Goal: Find specific page/section: Find specific page/section

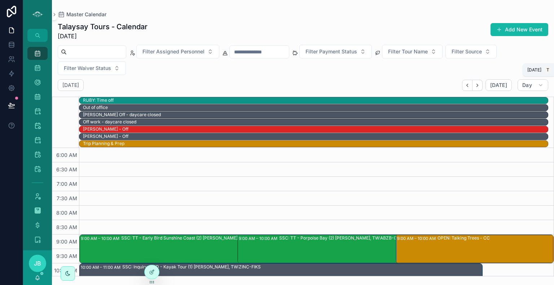
scroll to position [76, 0]
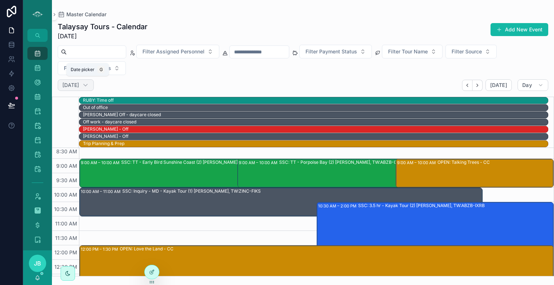
click at [82, 88] on div "[DATE]" at bounding box center [76, 85] width 36 height 12
select select "****"
select select "*"
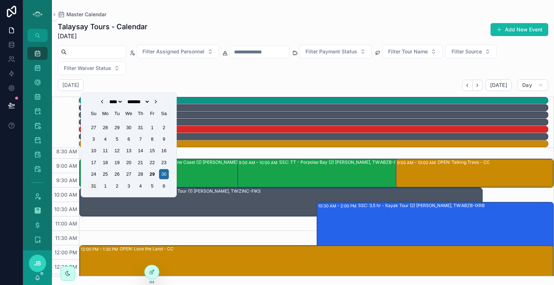
click at [94, 185] on div "31" at bounding box center [94, 186] width 10 height 10
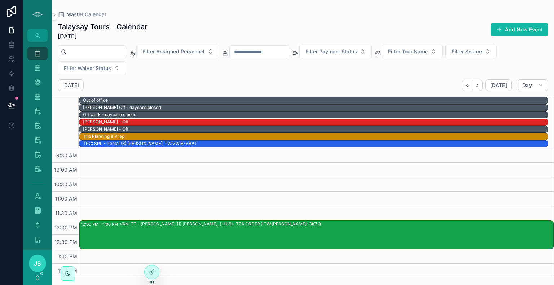
scroll to position [101, 0]
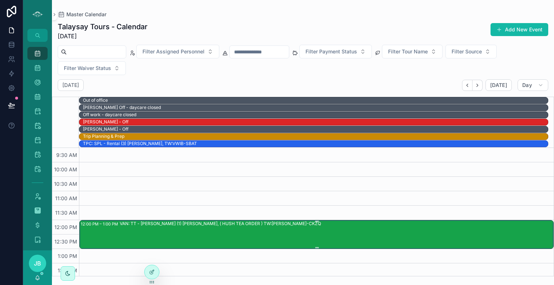
click at [226, 232] on div "VAN: TT - [PERSON_NAME] (1) [PERSON_NAME], ( HUSH TEA ORDER ) TW:[PERSON_NAME]-…" at bounding box center [336, 233] width 433 height 27
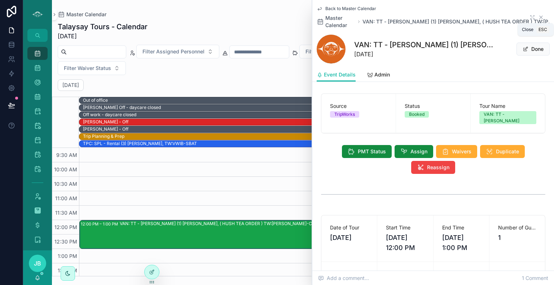
click at [538, 15] on icon "scrollable content" at bounding box center [541, 17] width 6 height 6
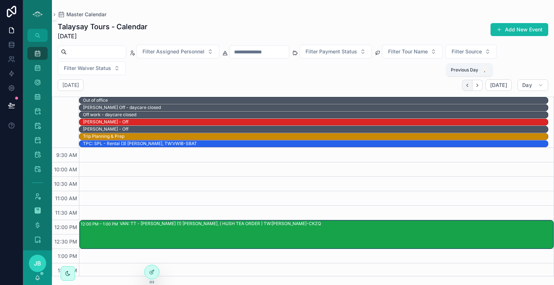
click at [466, 83] on icon "Back" at bounding box center [467, 85] width 5 height 5
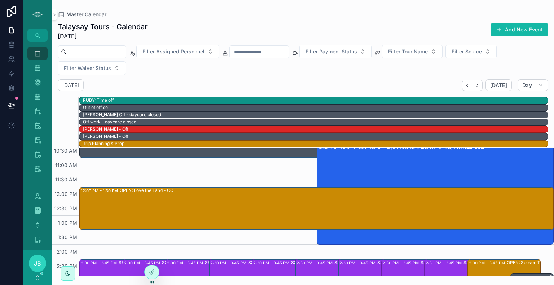
scroll to position [176, 0]
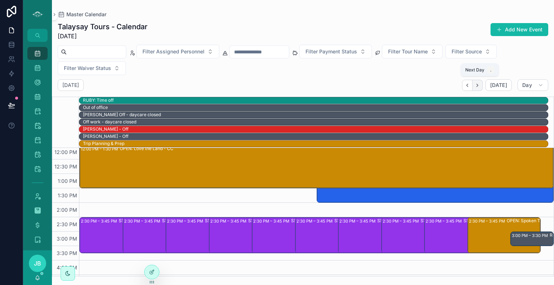
click at [483, 85] on button "Next" at bounding box center [478, 85] width 10 height 11
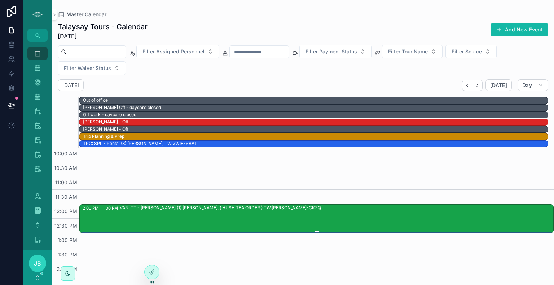
scroll to position [107, 0]
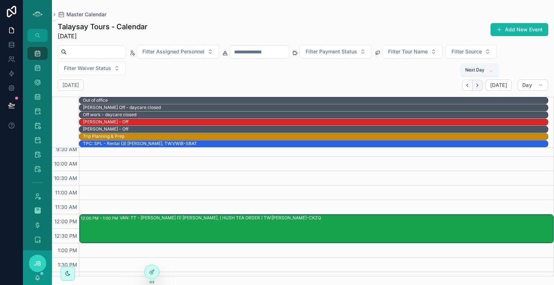
click at [480, 87] on button "Next" at bounding box center [478, 85] width 10 height 11
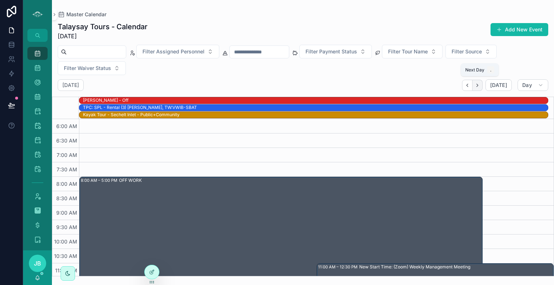
click at [477, 84] on icon "Next" at bounding box center [477, 85] width 5 height 5
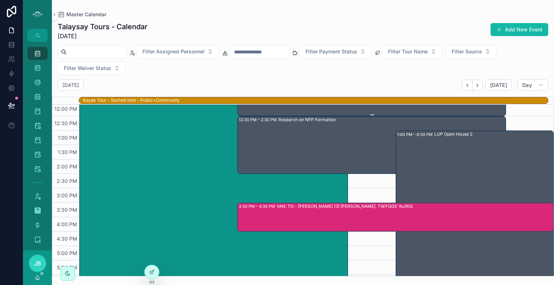
scroll to position [179, 0]
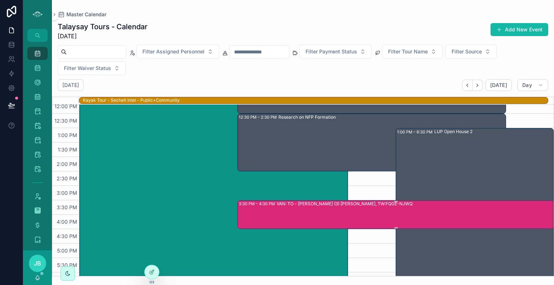
click at [350, 214] on div "VAN: TO - [PERSON_NAME] (3) [PERSON_NAME], TW:FQGE-NJWQ" at bounding box center [415, 214] width 276 height 27
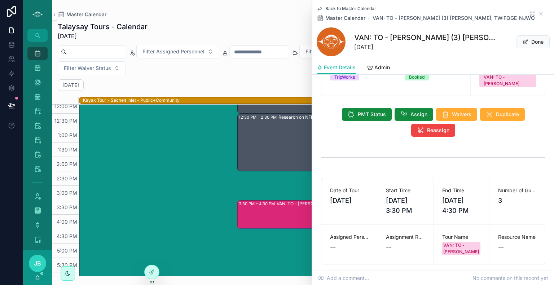
scroll to position [27, 0]
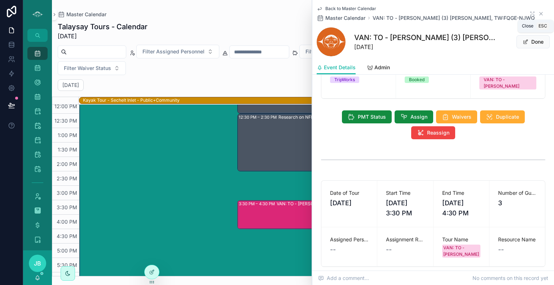
click at [538, 15] on icon "scrollable content" at bounding box center [541, 14] width 6 height 6
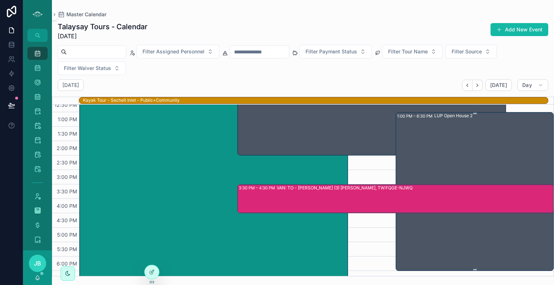
scroll to position [173, 0]
